Goal: Navigation & Orientation: Find specific page/section

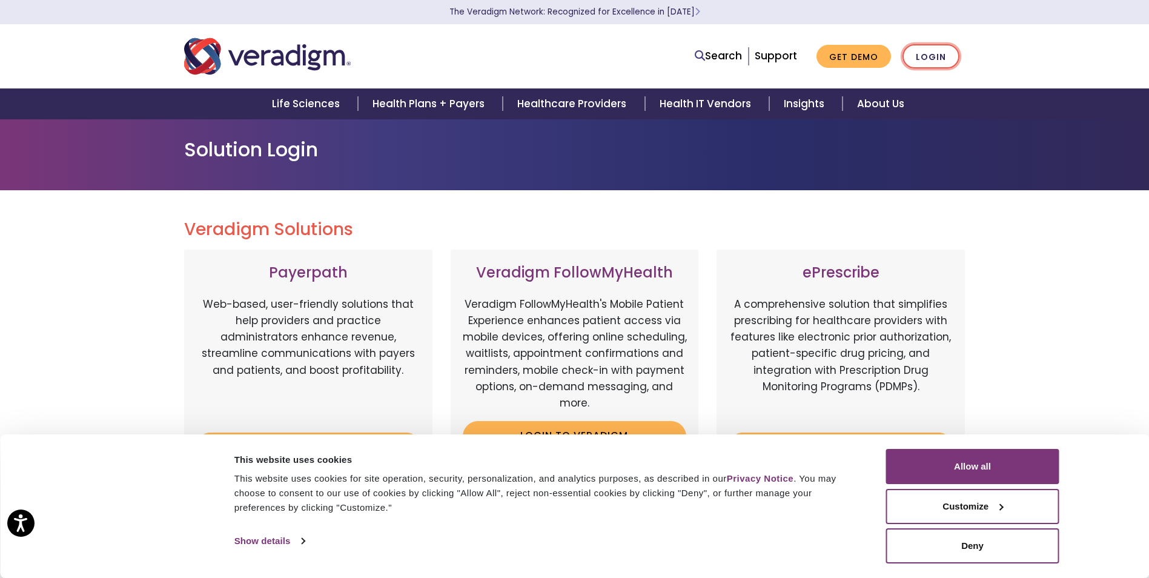
click at [926, 59] on link "Login" at bounding box center [931, 56] width 57 height 25
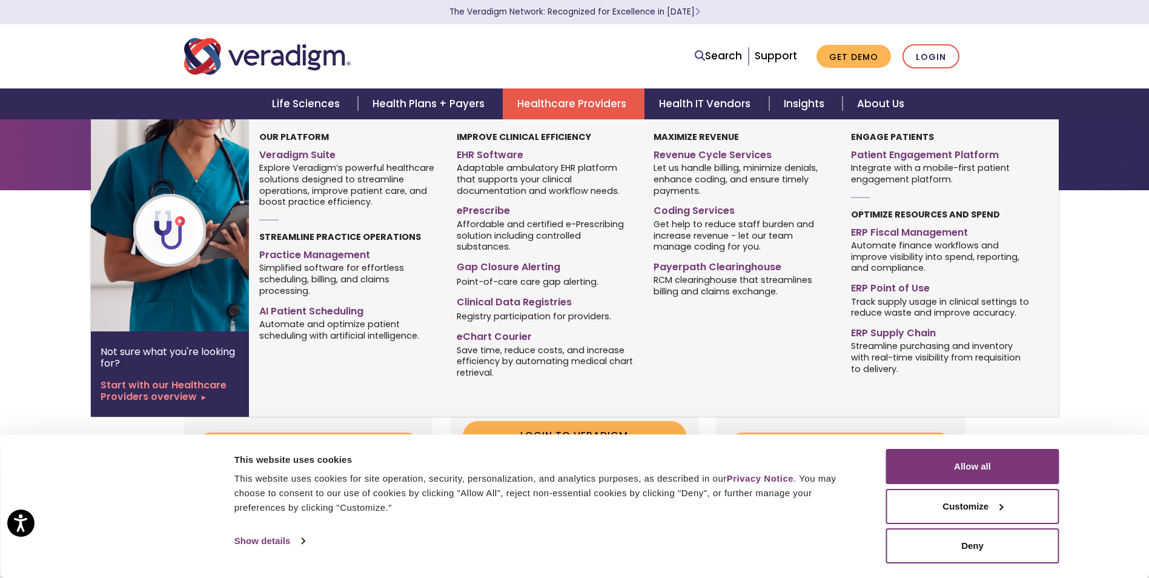
click at [611, 105] on link "Healthcare Providers" at bounding box center [574, 103] width 142 height 31
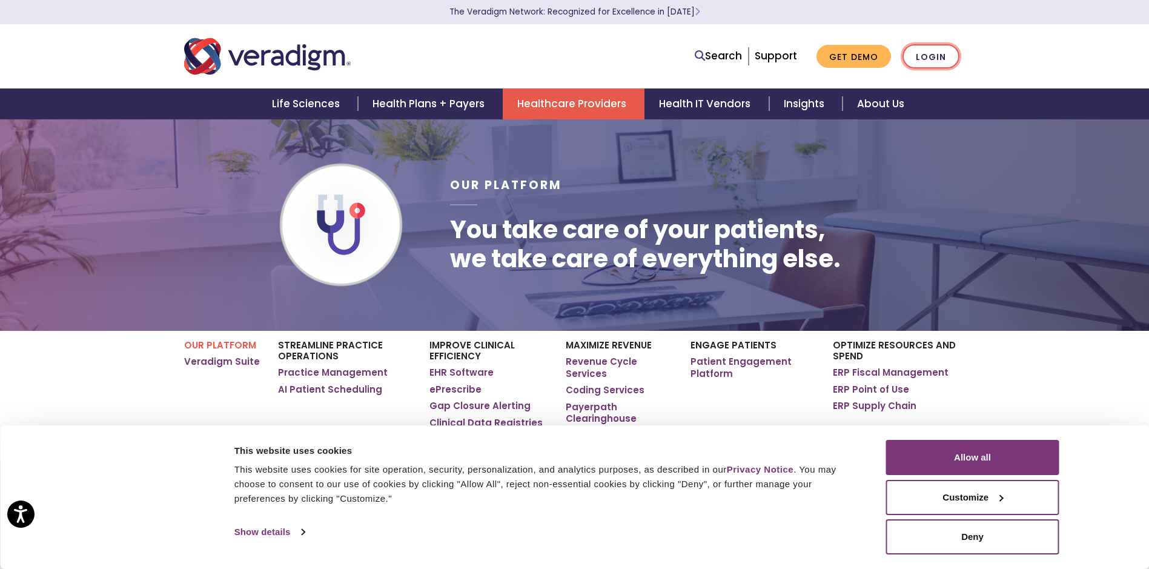
click at [918, 62] on link "Login" at bounding box center [931, 56] width 57 height 25
